Goal: Task Accomplishment & Management: Manage account settings

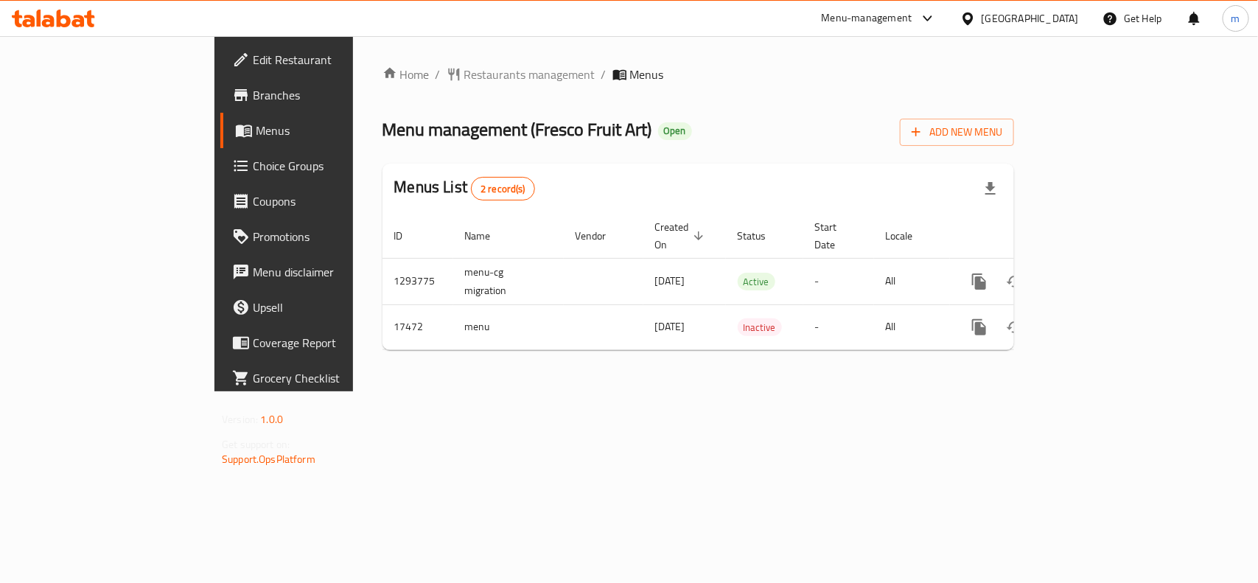
click at [1039, 5] on div "Bahrain" at bounding box center [1019, 18] width 142 height 35
click at [976, 24] on icon at bounding box center [967, 18] width 15 height 15
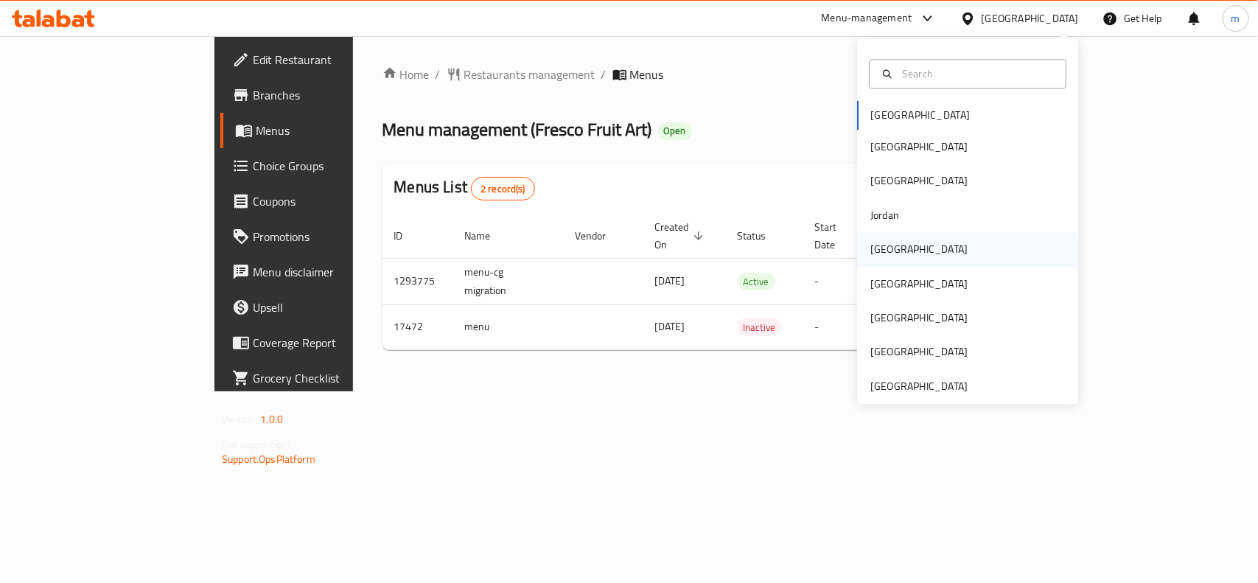
click at [877, 244] on div "[GEOGRAPHIC_DATA]" at bounding box center [918, 250] width 97 height 16
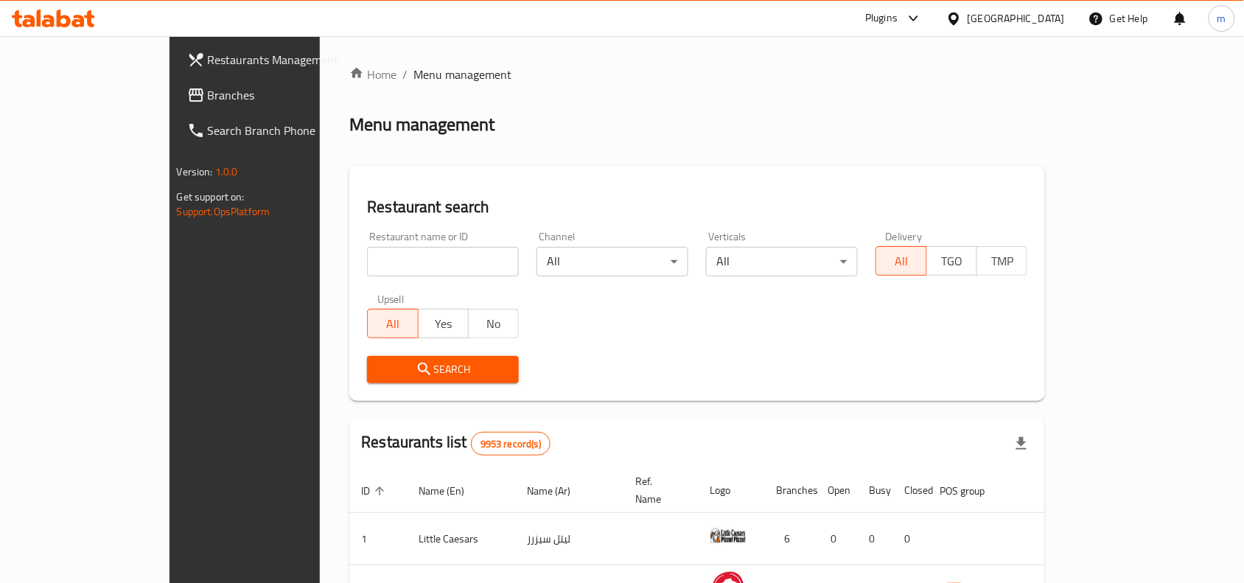
click at [208, 97] on span "Branches" at bounding box center [287, 95] width 158 height 18
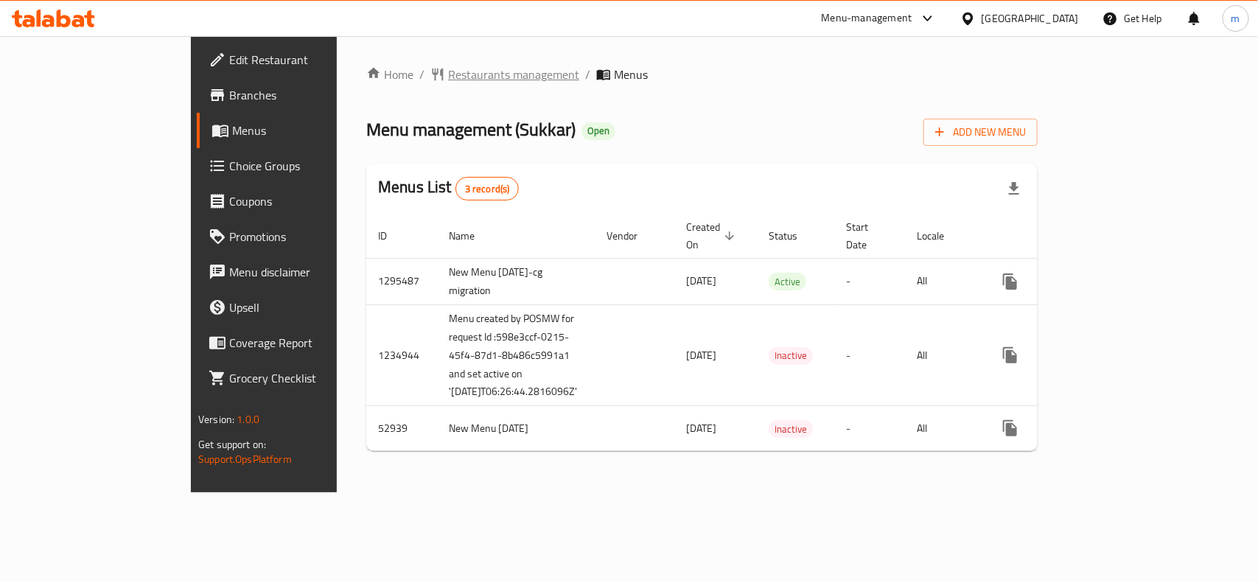
click at [448, 71] on span "Restaurants management" at bounding box center [513, 75] width 131 height 18
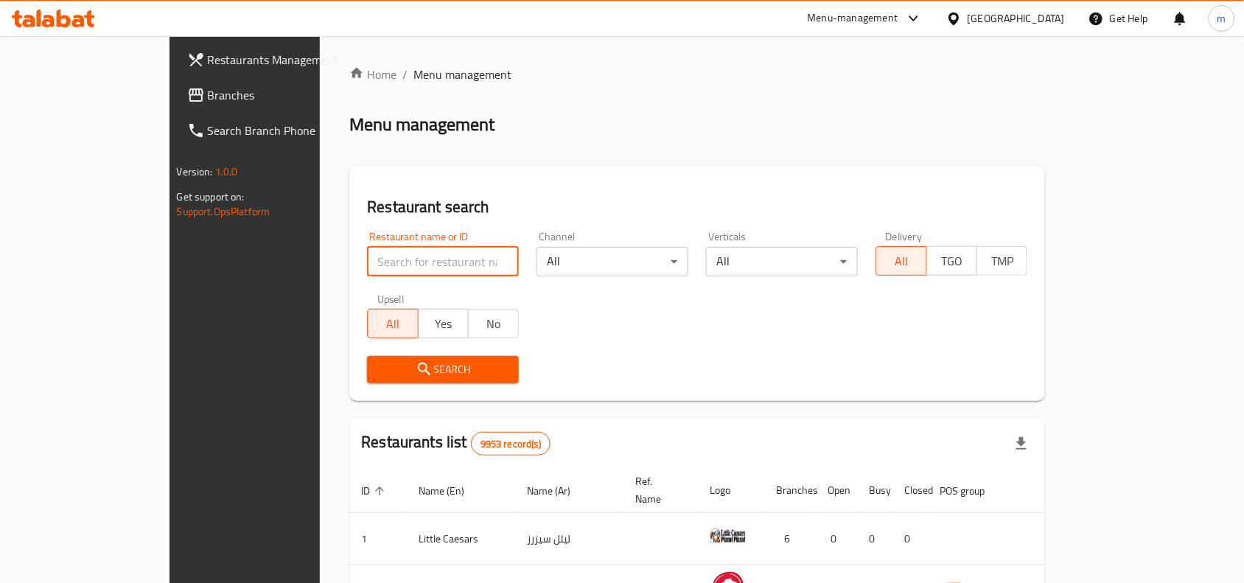
click at [367, 259] on input "search" at bounding box center [443, 261] width 152 height 29
paste input "3920"
type input "3920"
click button "Search" at bounding box center [443, 369] width 152 height 27
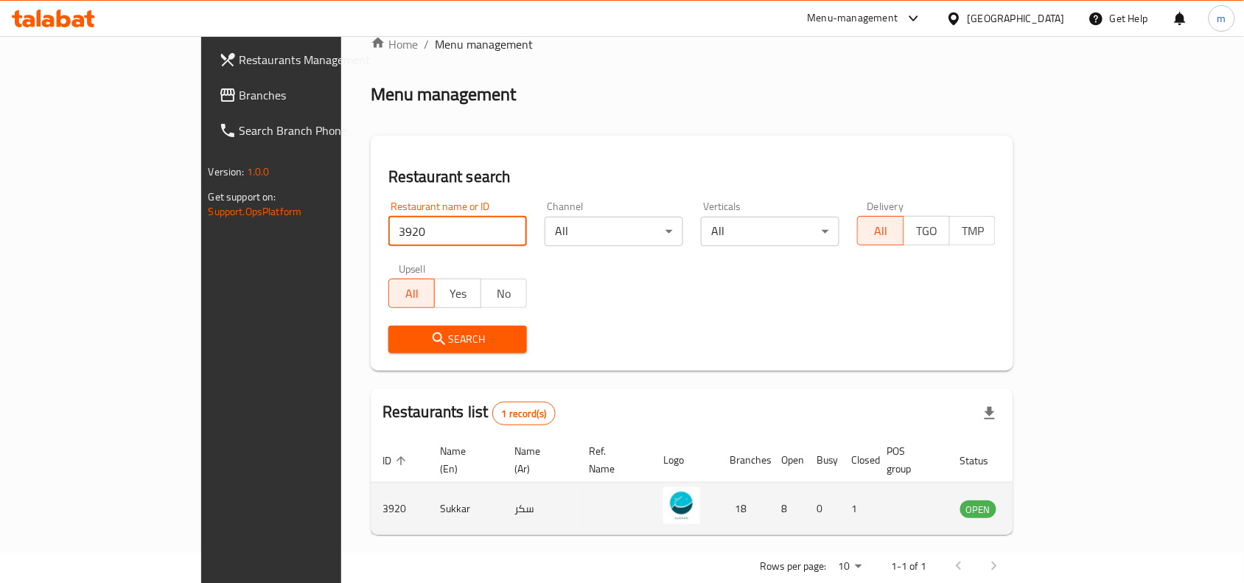
scroll to position [46, 0]
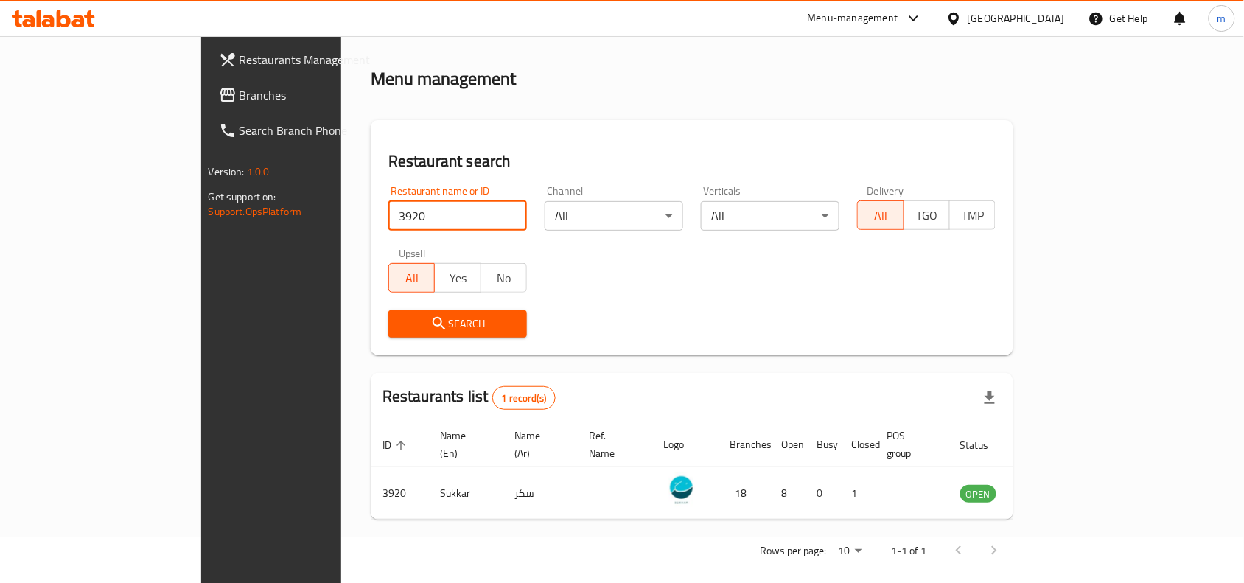
click at [240, 86] on span "Branches" at bounding box center [319, 95] width 158 height 18
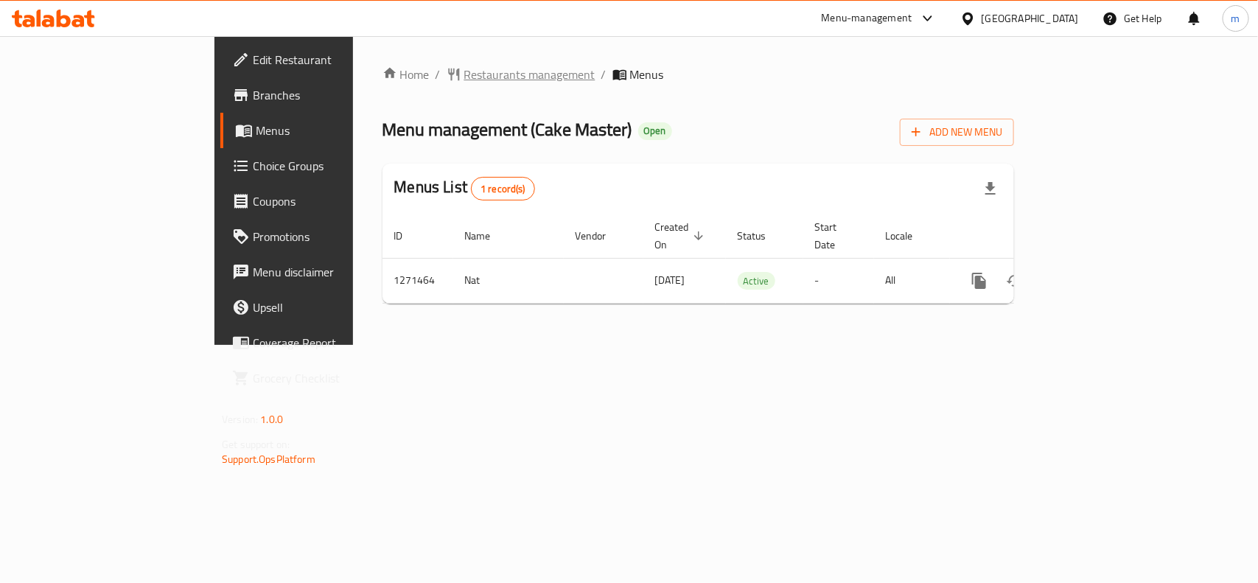
click at [464, 80] on span "Restaurants management" at bounding box center [529, 75] width 131 height 18
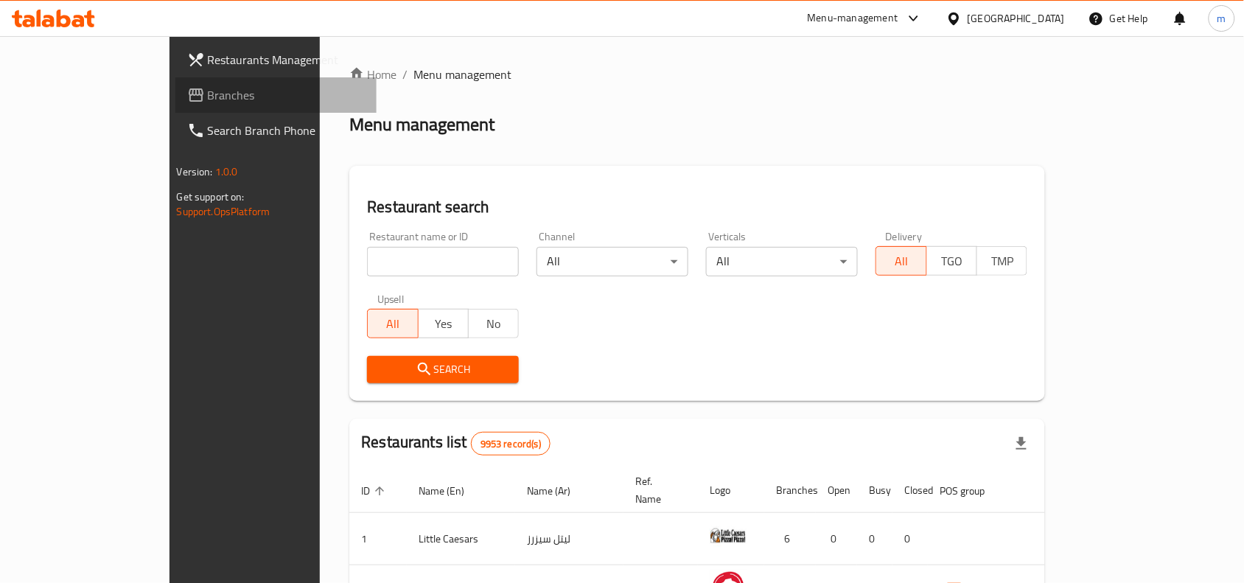
click at [175, 83] on link "Branches" at bounding box center [276, 94] width 202 height 35
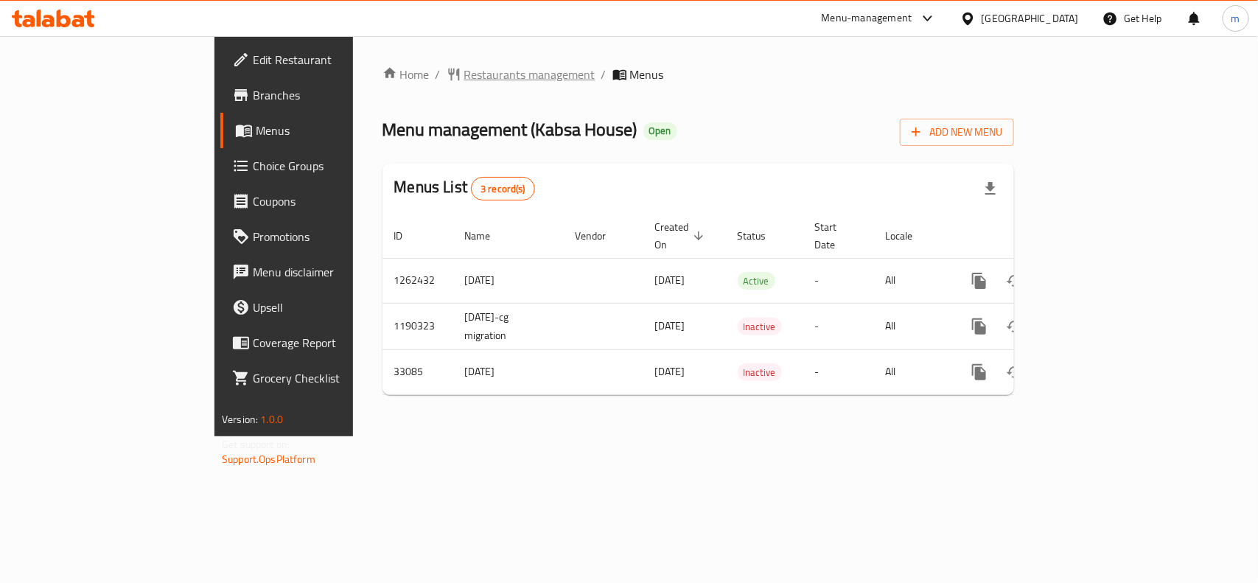
click at [464, 76] on span "Restaurants management" at bounding box center [529, 75] width 131 height 18
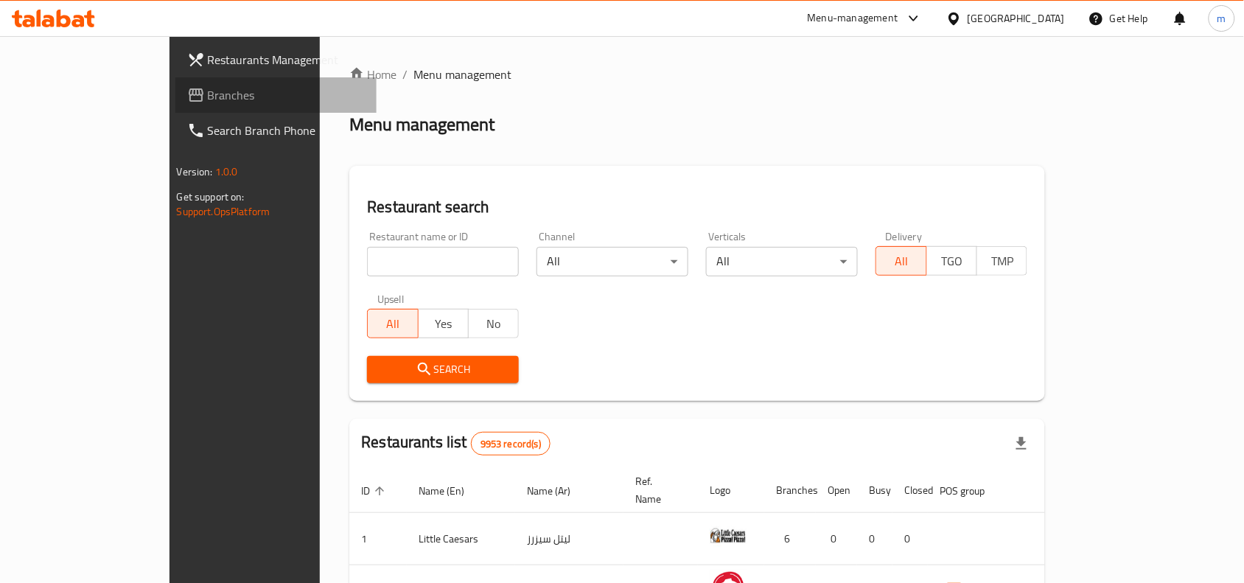
click at [208, 87] on span "Branches" at bounding box center [287, 95] width 158 height 18
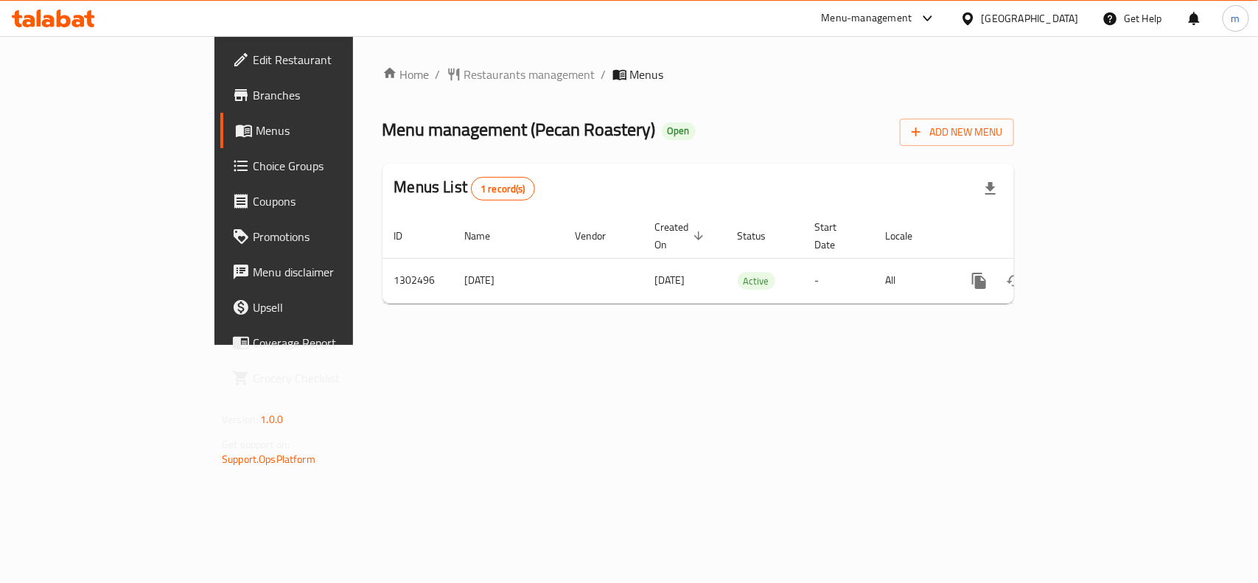
click at [677, 124] on div "Menu management ( Pecan Roastery ) Open Add New Menu" at bounding box center [698, 129] width 632 height 33
